Goal: Information Seeking & Learning: Learn about a topic

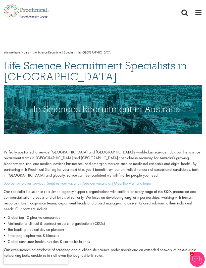
click at [200, 13] on span at bounding box center [199, 13] width 8 height 8
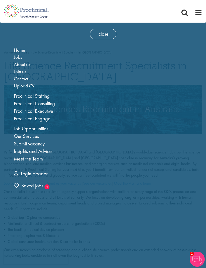
click at [37, 126] on link "Job Opportunities" at bounding box center [31, 128] width 34 height 7
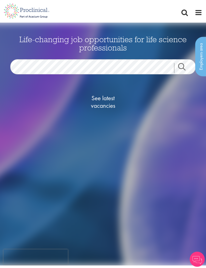
click at [105, 103] on span "See latest vacancies" at bounding box center [103, 101] width 50 height 15
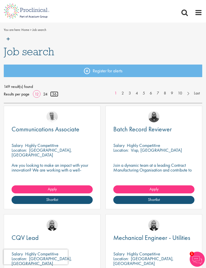
click at [56, 94] on link "36" at bounding box center [54, 93] width 8 height 5
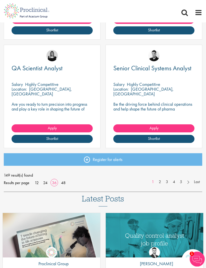
scroll to position [1905, 0]
click at [160, 181] on link "2" at bounding box center [159, 182] width 7 height 6
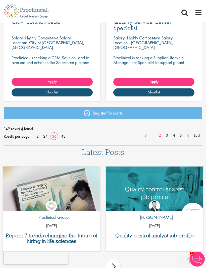
scroll to position [1951, 0]
click at [168, 133] on link "3" at bounding box center [166, 136] width 7 height 6
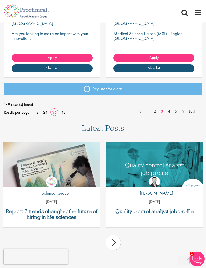
scroll to position [1976, 0]
click at [169, 109] on link "4" at bounding box center [168, 111] width 7 height 6
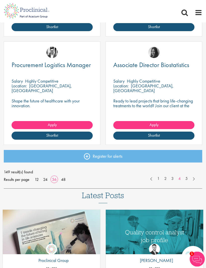
scroll to position [1909, 0]
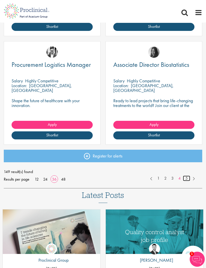
click at [188, 178] on link "5" at bounding box center [186, 179] width 7 height 6
